Goal: Task Accomplishment & Management: Manage account settings

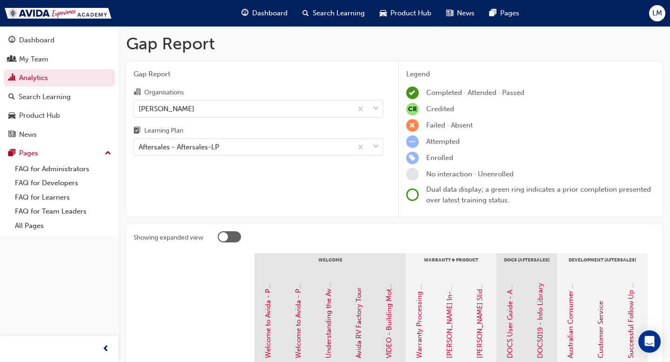
click at [322, 12] on span "Search Learning" at bounding box center [339, 13] width 52 height 11
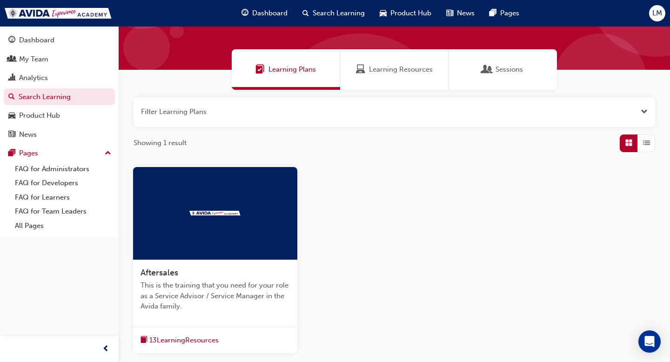
scroll to position [49, 0]
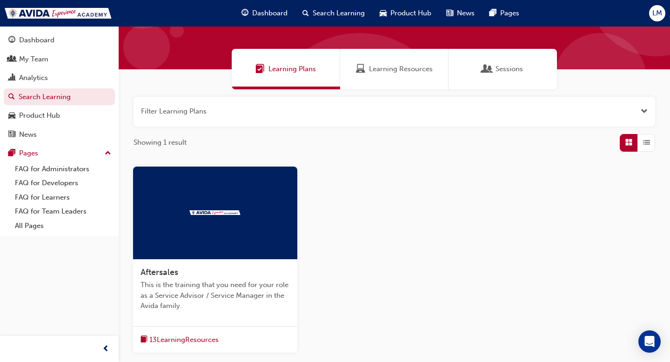
click at [209, 215] on img at bounding box center [214, 212] width 51 height 5
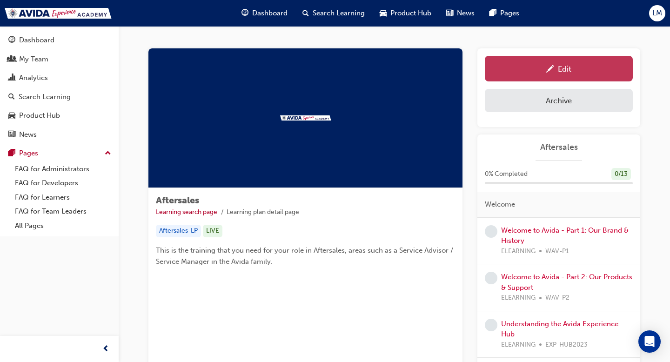
click at [569, 67] on div "Edit" at bounding box center [564, 68] width 13 height 9
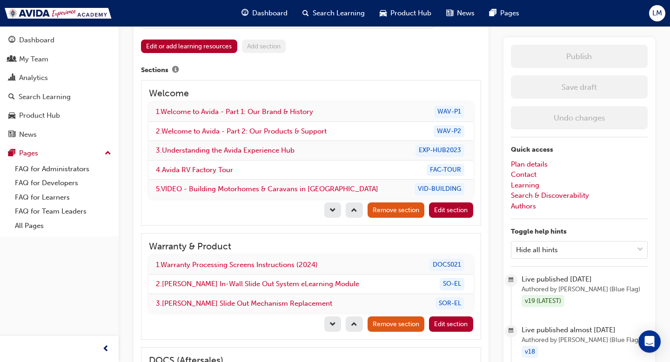
scroll to position [876, 0]
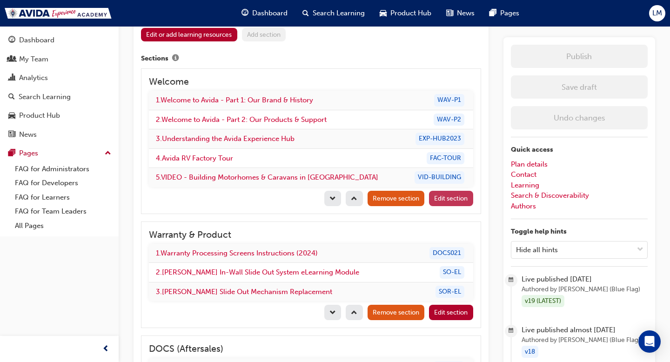
click at [451, 195] on span "Edit section" at bounding box center [451, 199] width 34 height 8
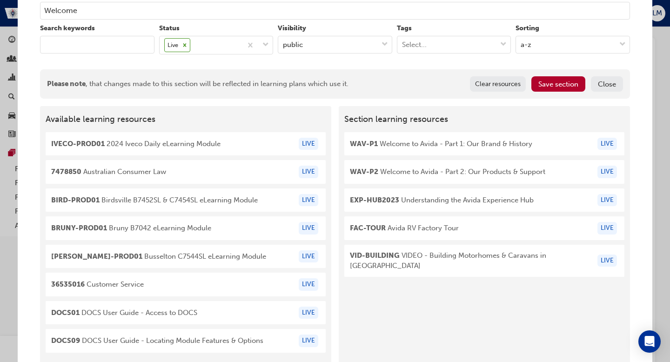
scroll to position [78, 0]
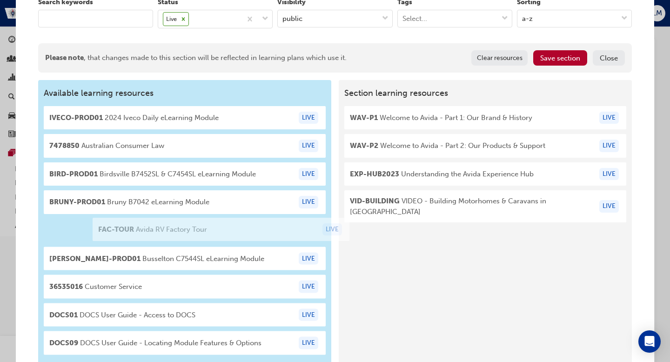
drag, startPoint x: 470, startPoint y: 203, endPoint x: 211, endPoint y: 232, distance: 260.3
click at [211, 232] on div "Available learning resources IVECO-PROD01 2024 Iveco Daily eLearning Module LIV…" at bounding box center [335, 224] width 594 height 288
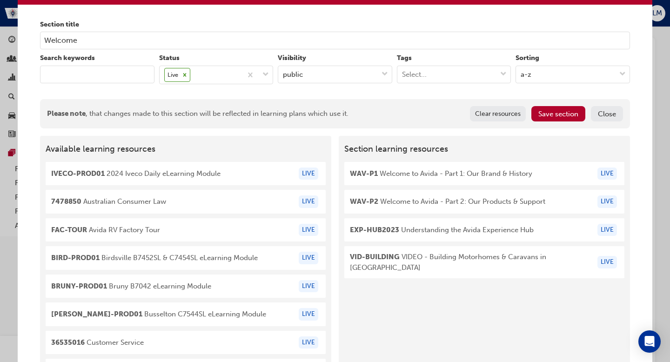
scroll to position [13, 0]
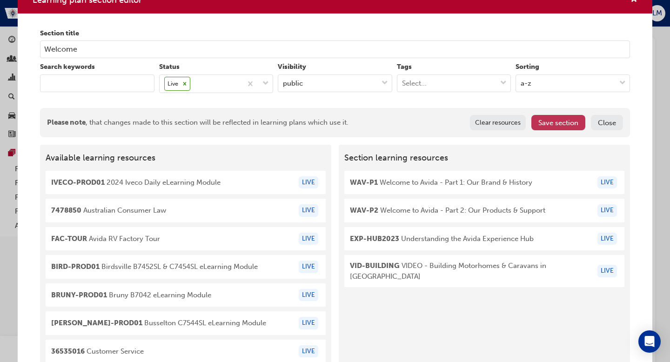
click at [536, 123] on button "Save section" at bounding box center [558, 122] width 54 height 15
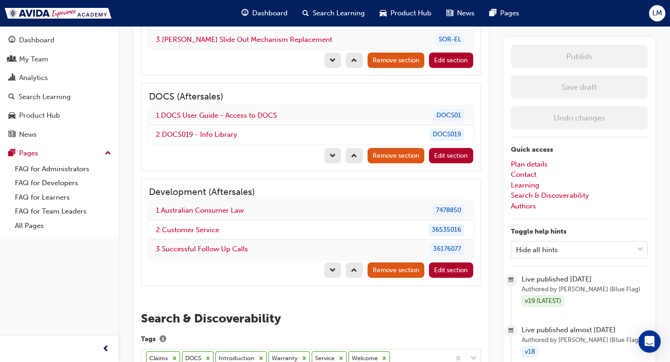
scroll to position [890, 0]
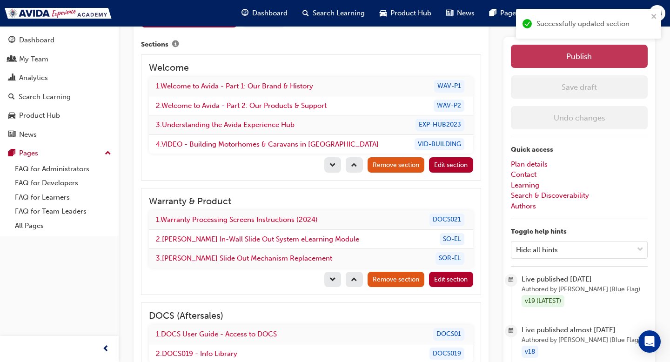
click at [577, 58] on button "Publish" at bounding box center [579, 56] width 137 height 23
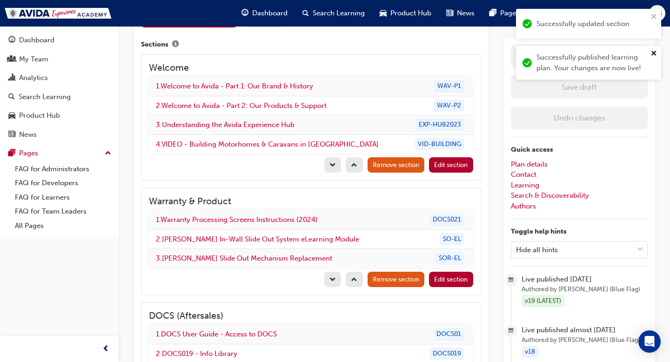
click at [655, 53] on icon "close" at bounding box center [654, 52] width 7 height 7
click at [653, 18] on icon "close" at bounding box center [654, 16] width 7 height 7
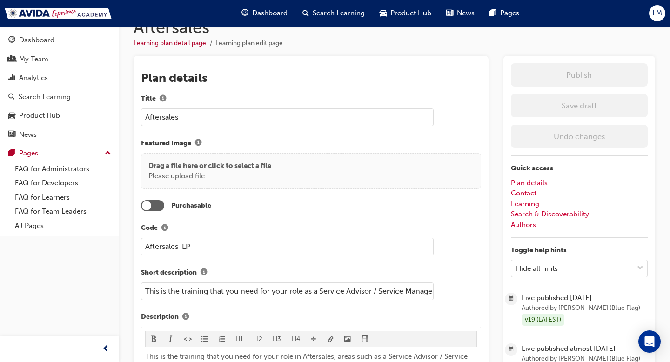
scroll to position [0, 0]
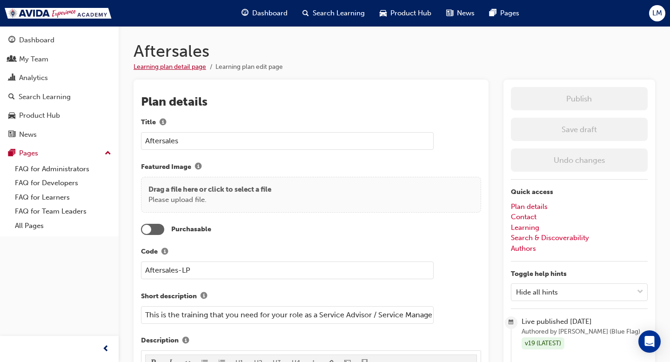
click at [183, 64] on link "Learning plan detail page" at bounding box center [170, 67] width 73 height 8
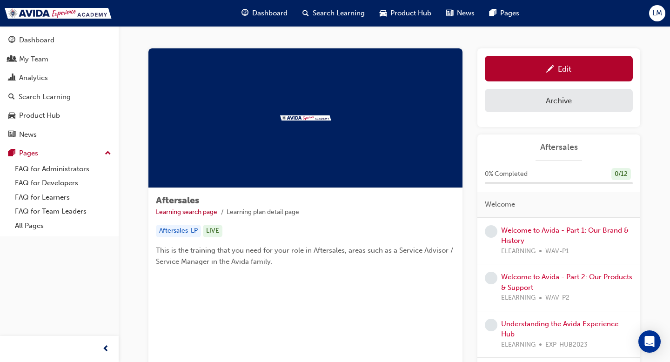
click at [347, 12] on span "Search Learning" at bounding box center [339, 13] width 52 height 11
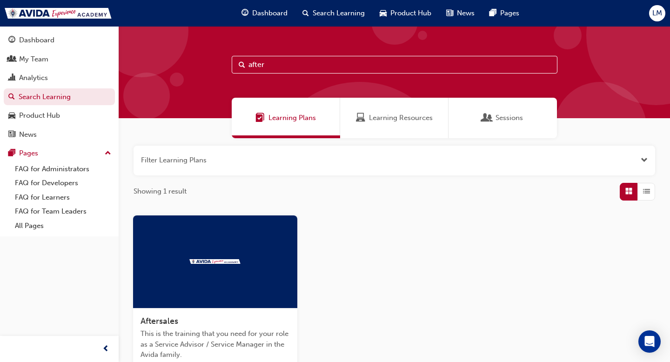
click at [654, 13] on span "LM" at bounding box center [658, 13] width 10 height 11
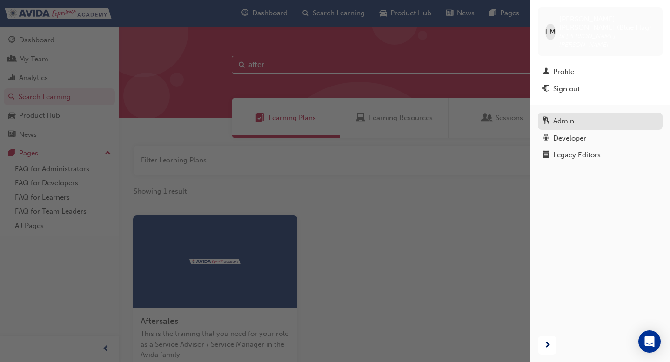
click at [578, 115] on div "Admin" at bounding box center [600, 121] width 115 height 12
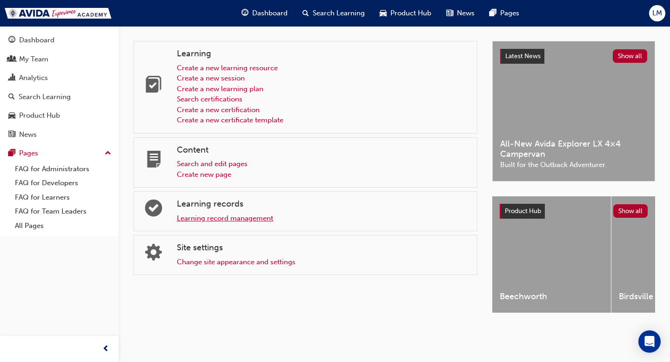
click at [265, 217] on link "Learning record management" at bounding box center [225, 218] width 96 height 8
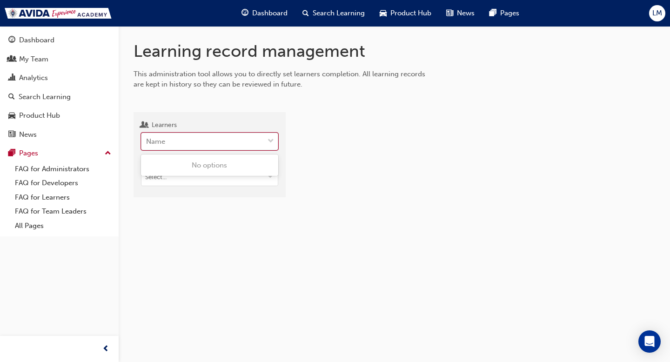
click at [229, 141] on div "Name" at bounding box center [202, 142] width 122 height 16
click at [147, 141] on input "Learners 0 results available. Use Up and Down to choose options, press Enter to…" at bounding box center [146, 141] width 1 height 8
type input "buckley"
click at [215, 162] on span "Jayla Buckley - Avida Hamilton" at bounding box center [206, 165] width 119 height 8
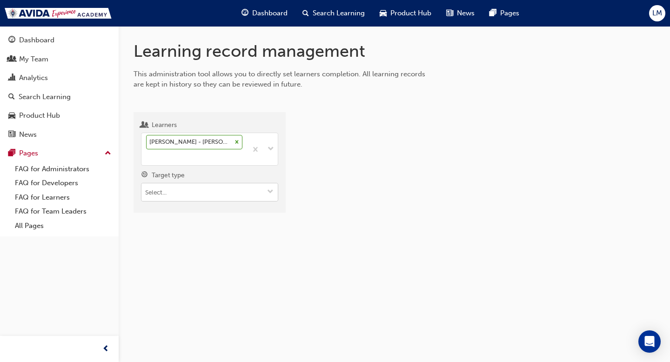
click at [209, 191] on input "Target type" at bounding box center [209, 192] width 136 height 18
click at [212, 212] on li "Learning resource - eLearning module" at bounding box center [209, 211] width 137 height 18
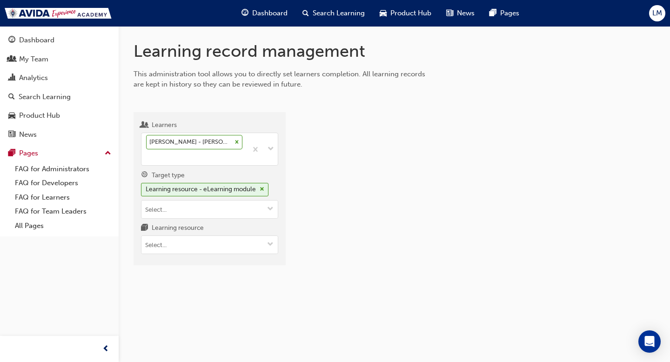
click at [202, 236] on div "Learning resource" at bounding box center [209, 228] width 137 height 13
click at [202, 236] on input "Learning resource" at bounding box center [209, 245] width 136 height 18
type input "d"
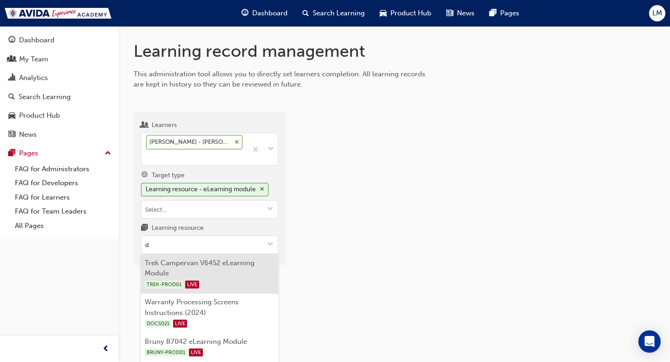
click at [203, 260] on li "Trek Campervan V6452 eLearning Module TREK-PROD01 LIVE" at bounding box center [209, 274] width 137 height 40
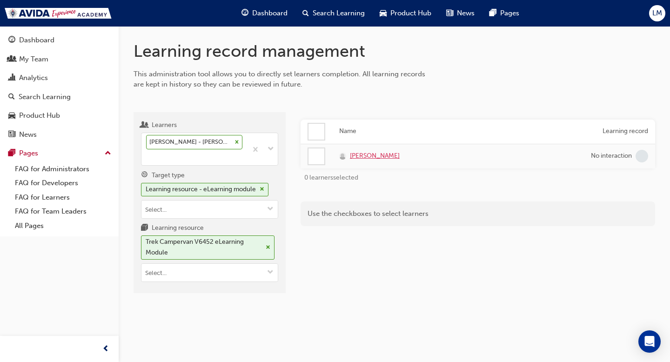
click at [368, 153] on span "Jayla Buckley" at bounding box center [375, 156] width 50 height 11
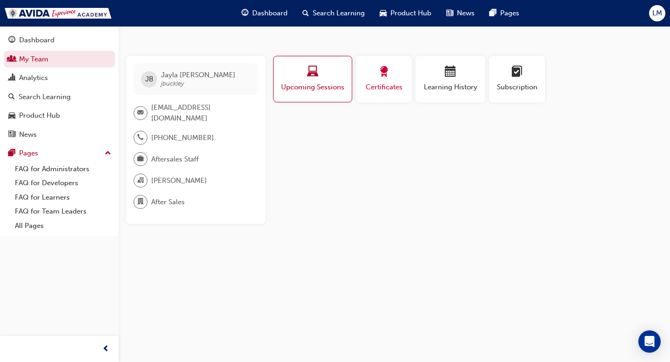
click at [389, 83] on span "Certificates" at bounding box center [384, 87] width 42 height 11
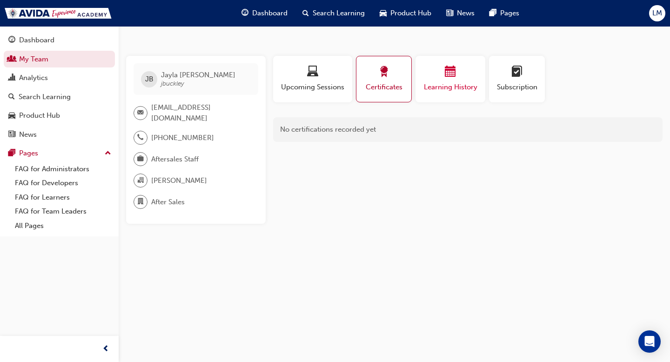
click at [446, 81] on div "Learning History" at bounding box center [451, 79] width 56 height 27
